Goal: Find contact information: Find contact information

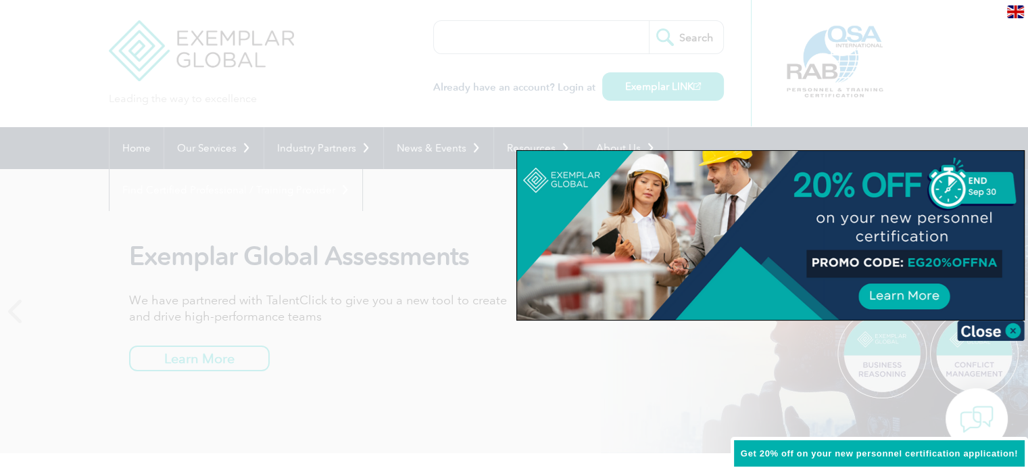
click at [492, 47] on div at bounding box center [514, 235] width 1028 height 470
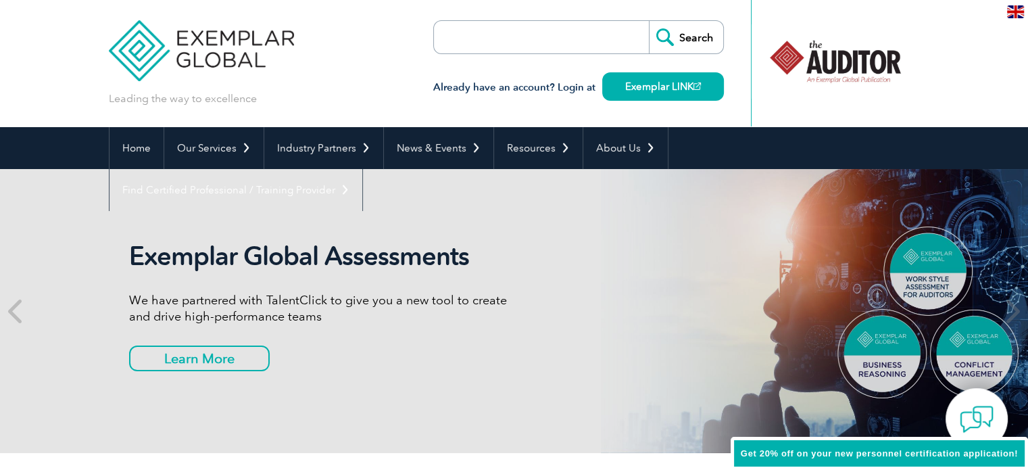
click at [491, 34] on input "search" at bounding box center [512, 37] width 142 height 32
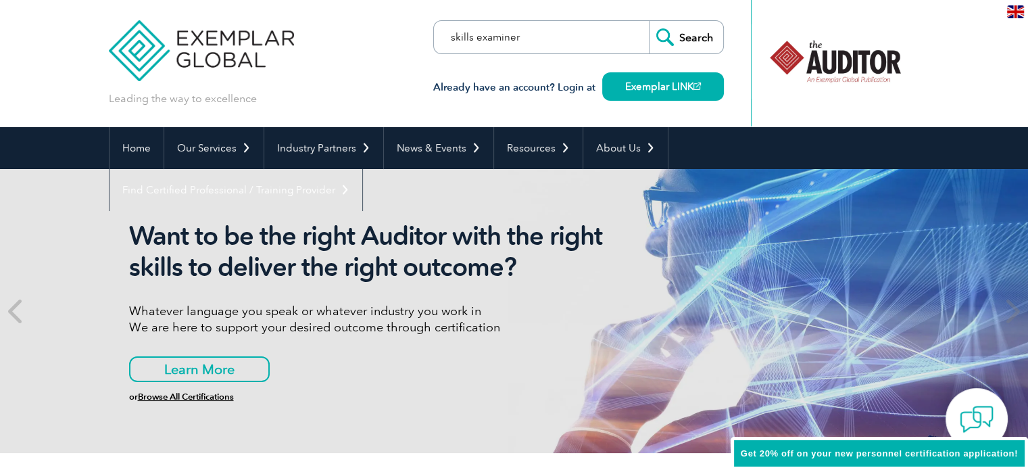
type input "skills examiner"
click at [649, 21] on input "Search" at bounding box center [686, 37] width 74 height 32
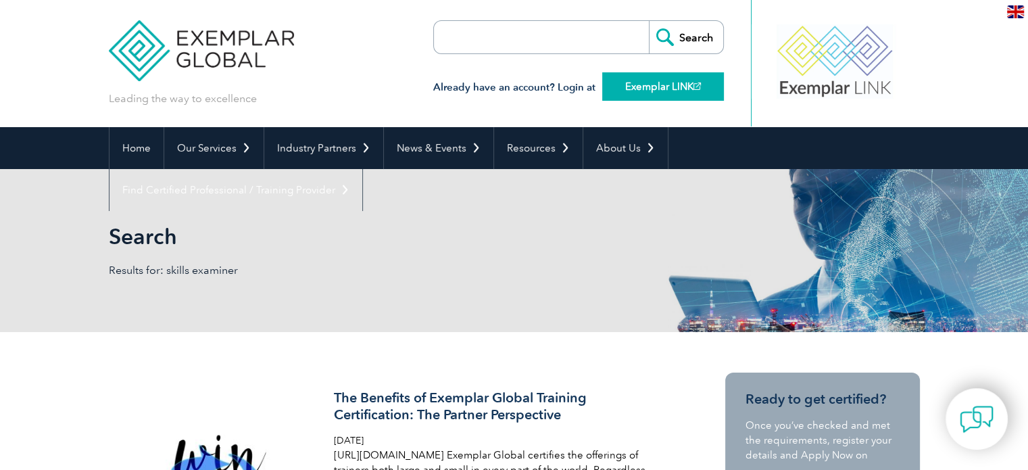
click at [627, 88] on link "Exemplar LINK" at bounding box center [663, 86] width 122 height 28
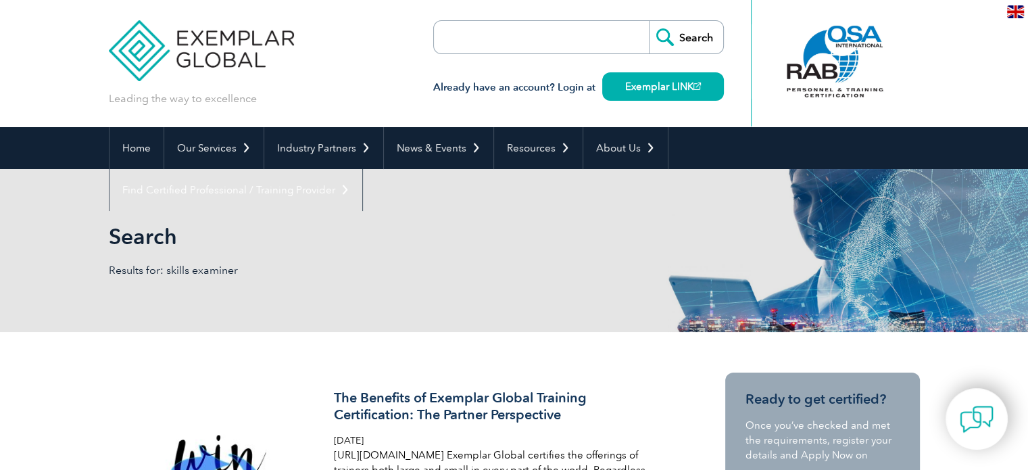
click at [516, 40] on input "search" at bounding box center [512, 37] width 142 height 32
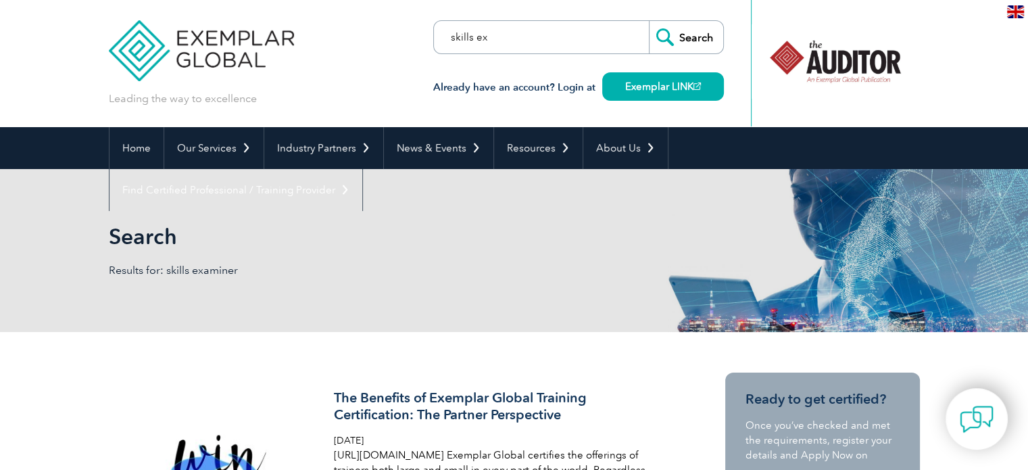
type input "skills examiner"
click at [673, 31] on input "Search" at bounding box center [686, 37] width 74 height 32
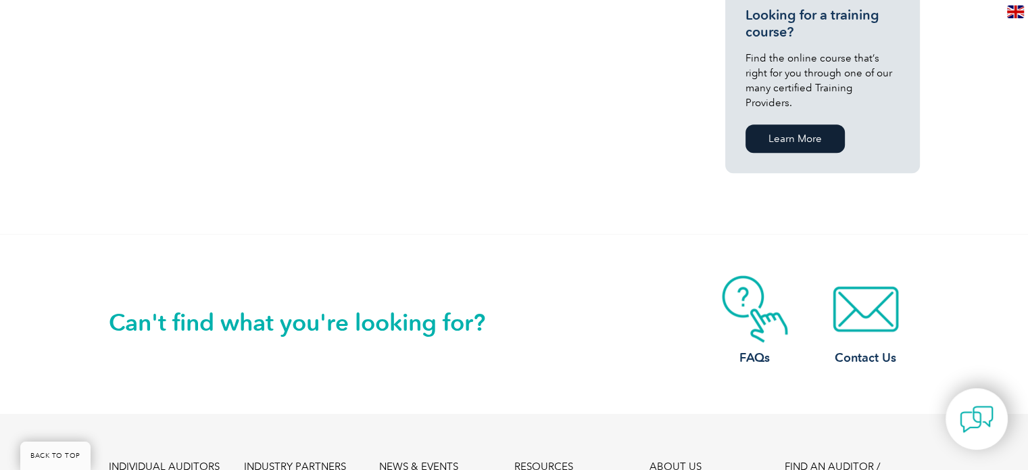
scroll to position [1149, 0]
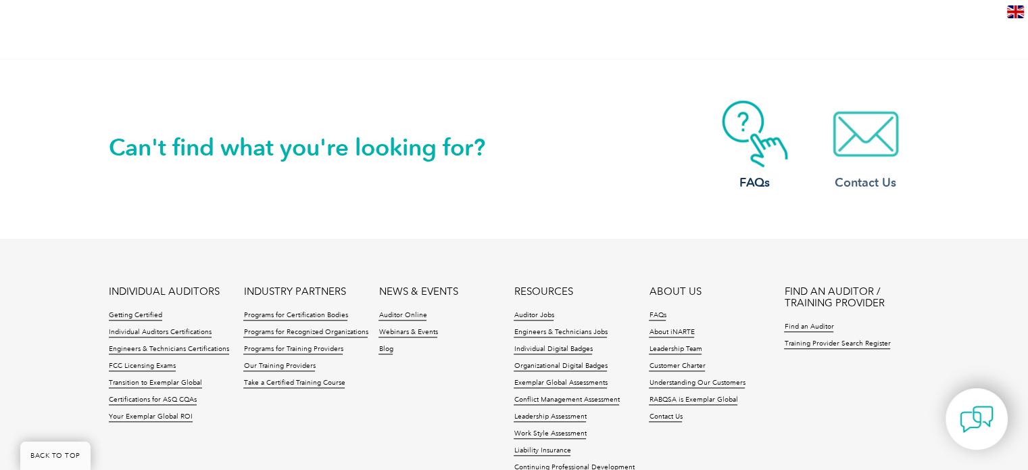
click at [860, 174] on h3 "Contact Us" at bounding box center [866, 182] width 108 height 17
